Goal: Check status: Check status

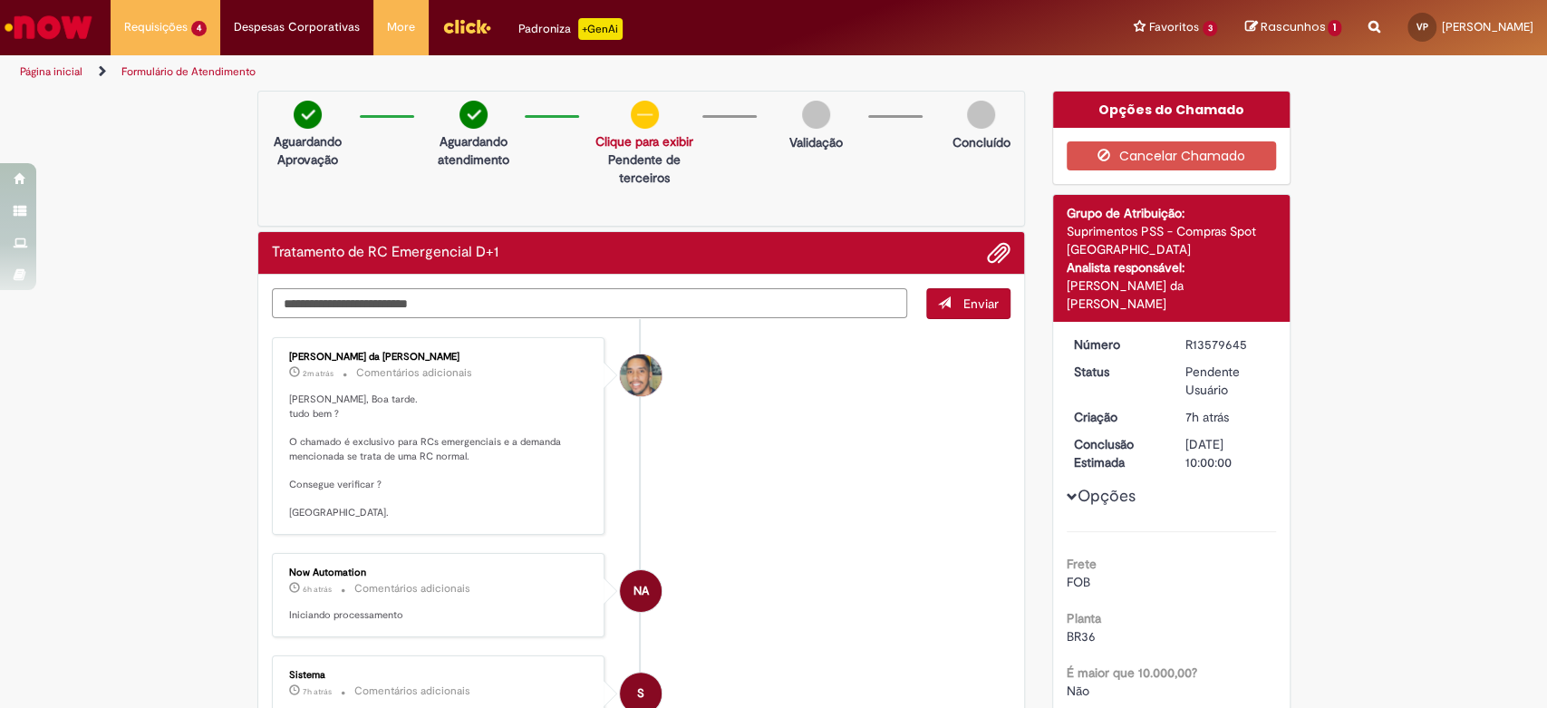
click at [443, 304] on textarea "Digite sua mensagem aqui..." at bounding box center [590, 303] width 636 height 31
type textarea "**********"
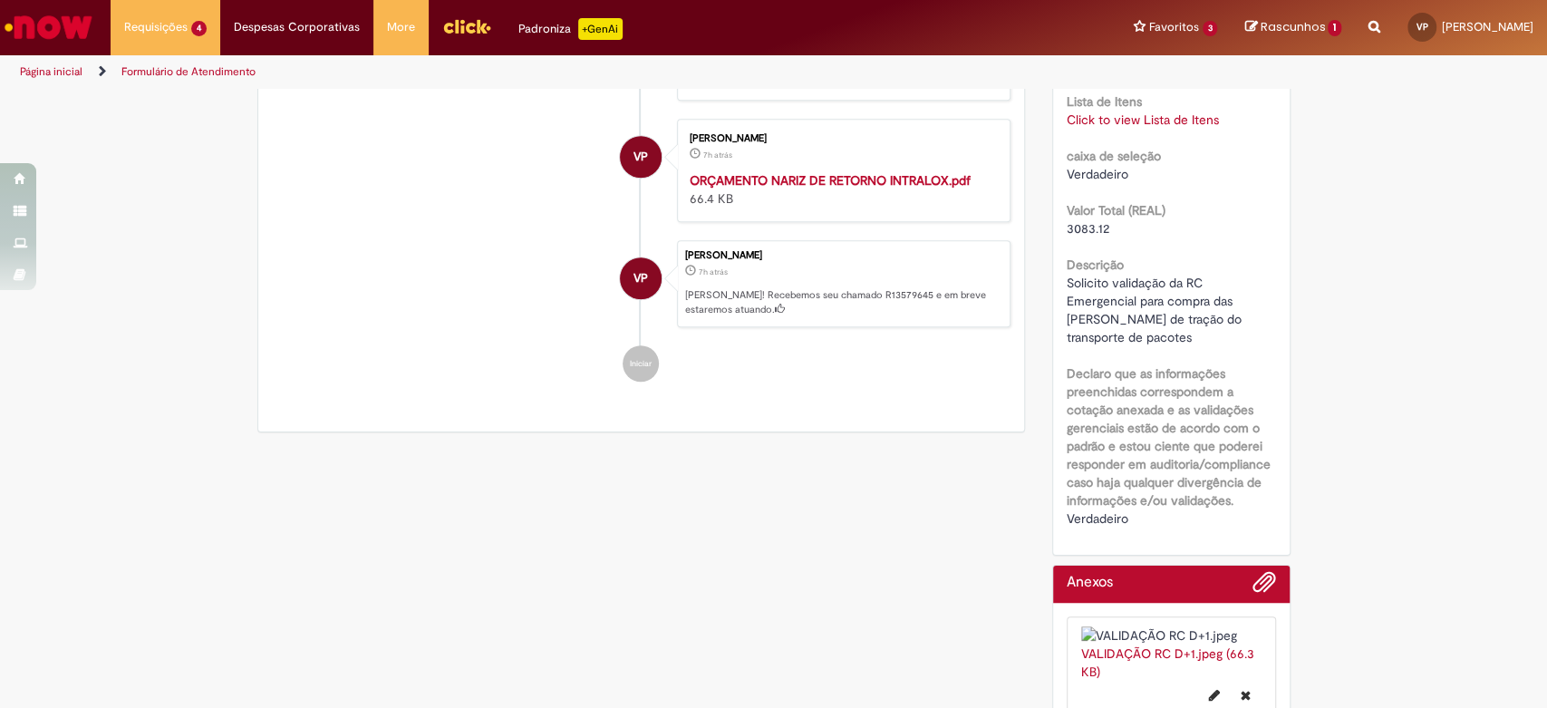
scroll to position [796, 0]
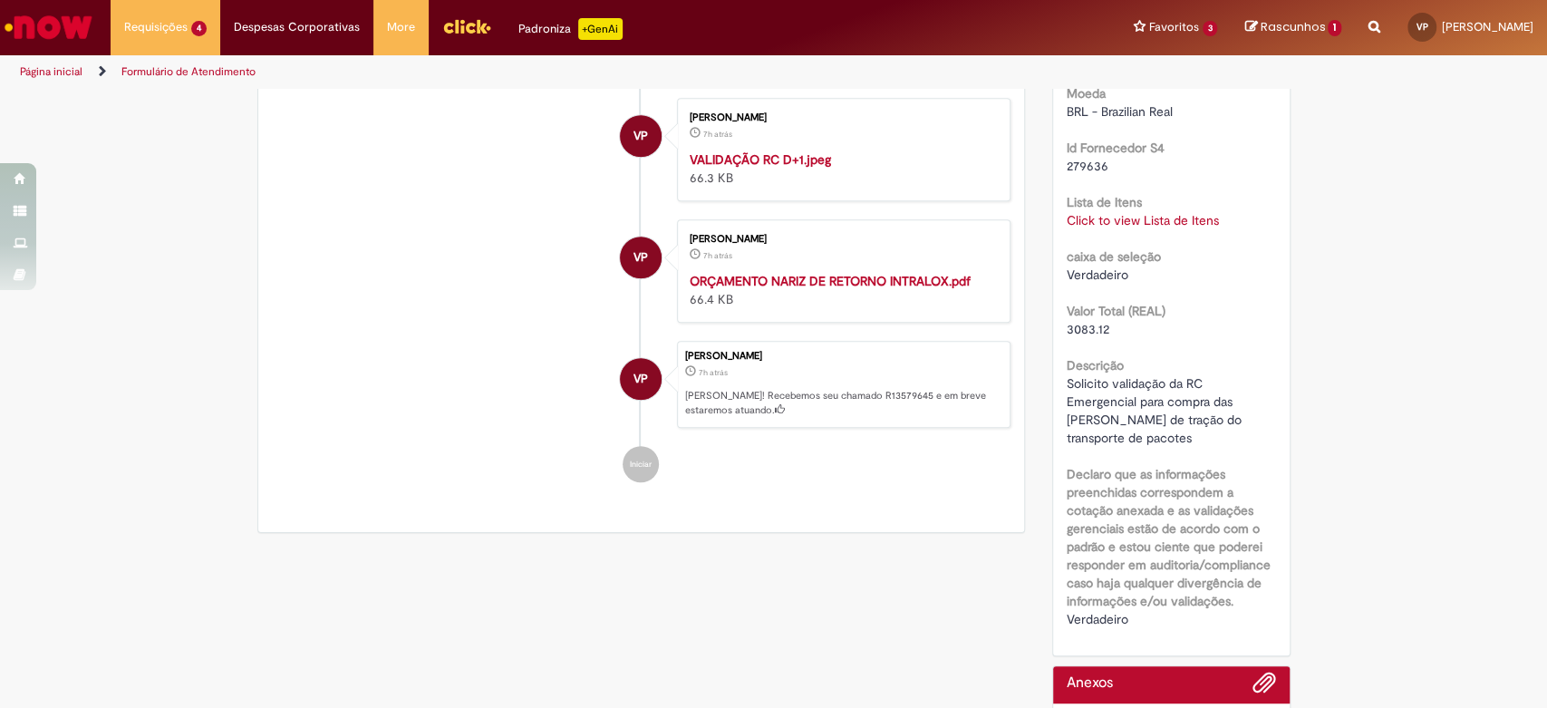
click at [1177, 212] on link "Click to view Lista de Itens" at bounding box center [1142, 220] width 152 height 16
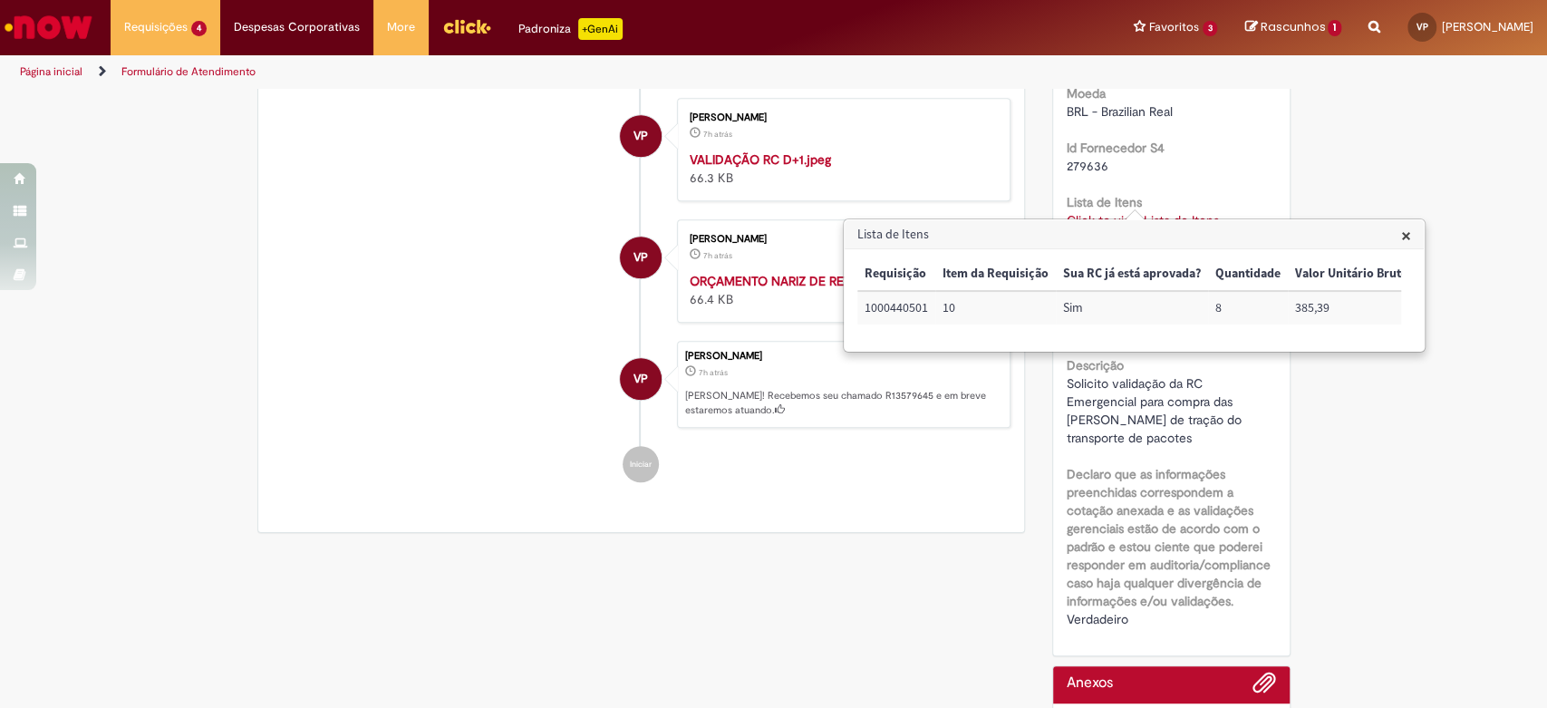
click at [914, 307] on td "1000440501" at bounding box center [896, 308] width 78 height 34
copy td "1000440501"
click at [481, 201] on li "VP Vitor Henrique Pereira 7h atrás 7 horas atrás VALIDAÇÃO RC D+1.jpeg 66.3 KB" at bounding box center [641, 149] width 739 height 103
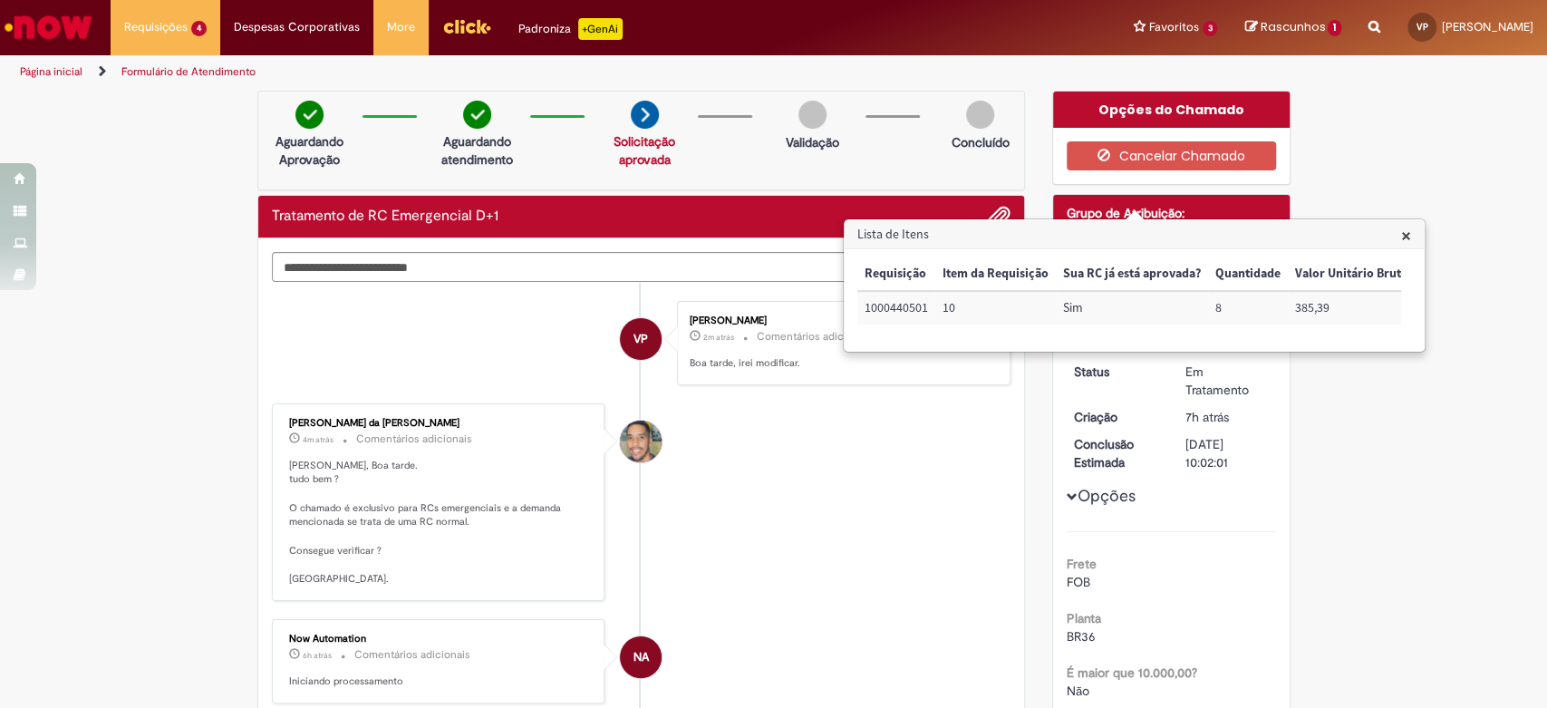
scroll to position [302, 0]
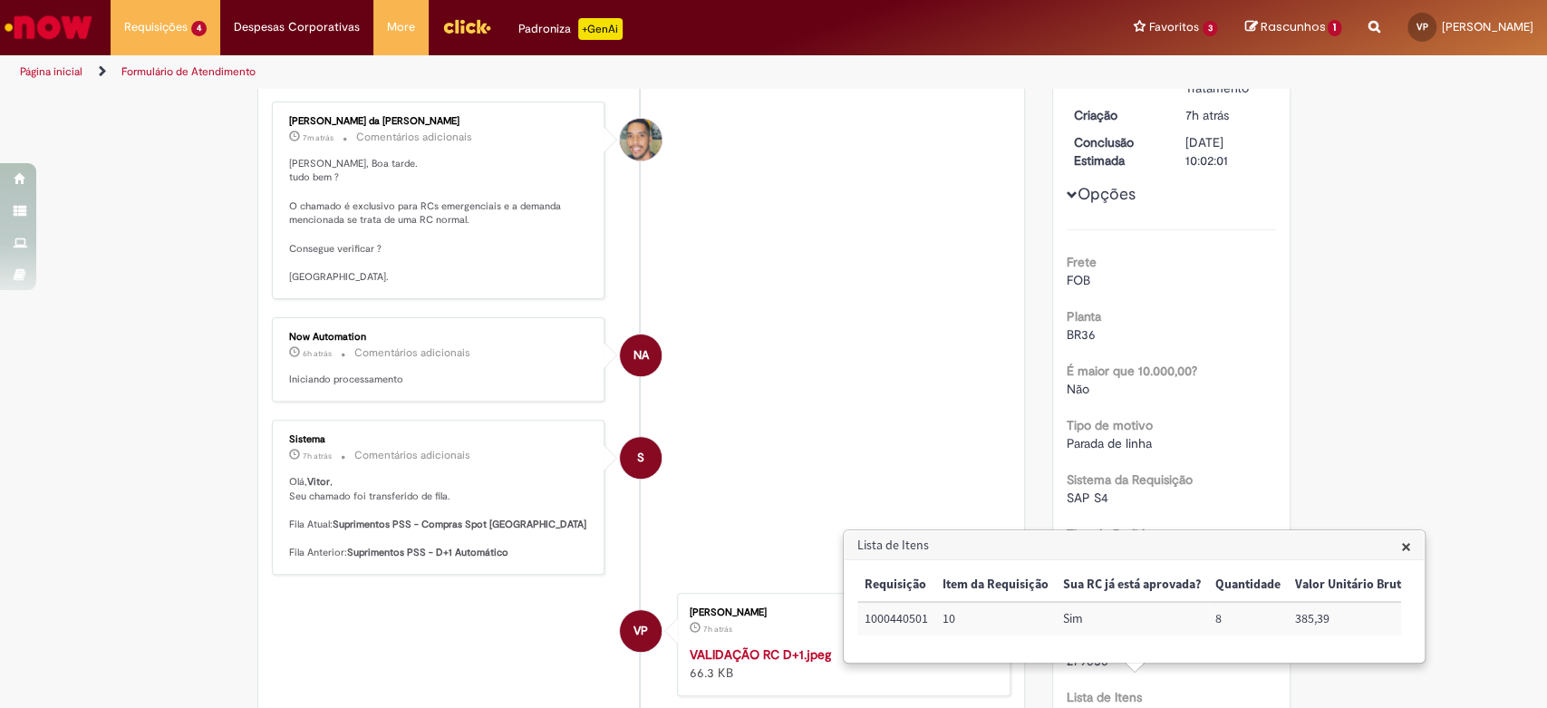
click at [767, 320] on li "NA Now Automation 6h atrás 6 horas atrás Comentários adicionais Iniciando proce…" at bounding box center [641, 359] width 739 height 84
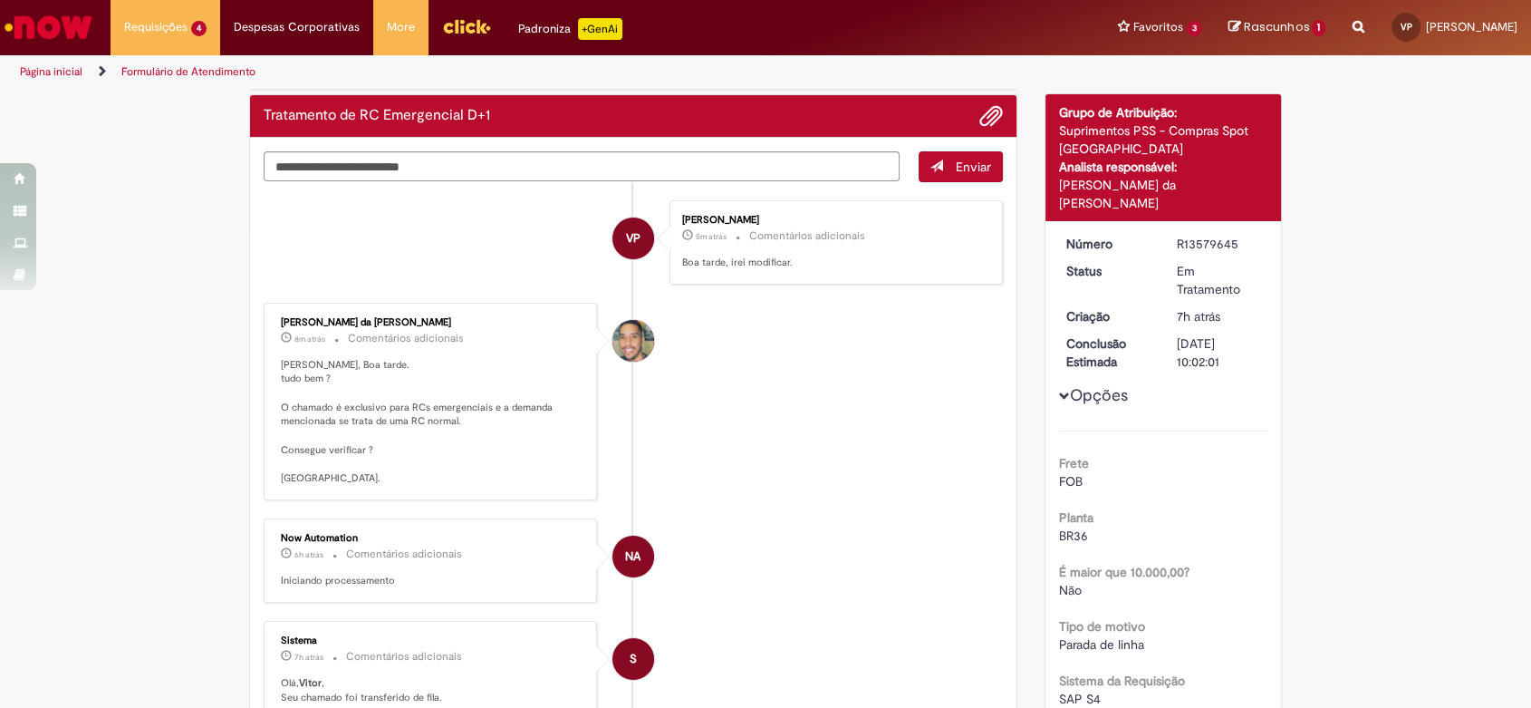
scroll to position [0, 0]
